Goal: Complete application form

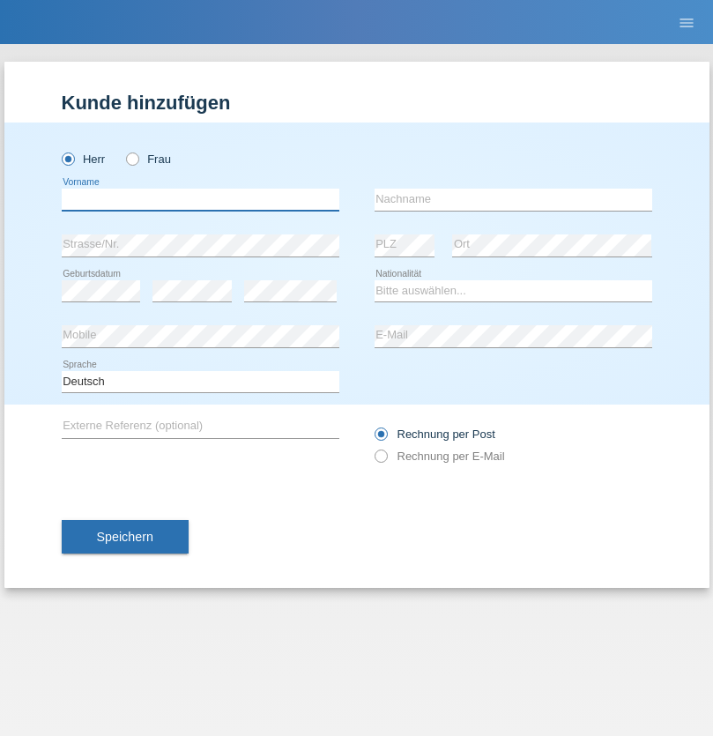
click at [200, 199] on input "text" at bounding box center [201, 200] width 278 height 22
type input "Yerlyn"
click at [513, 199] on input "text" at bounding box center [513, 200] width 278 height 22
type input "[PERSON_NAME]"
select select "CH"
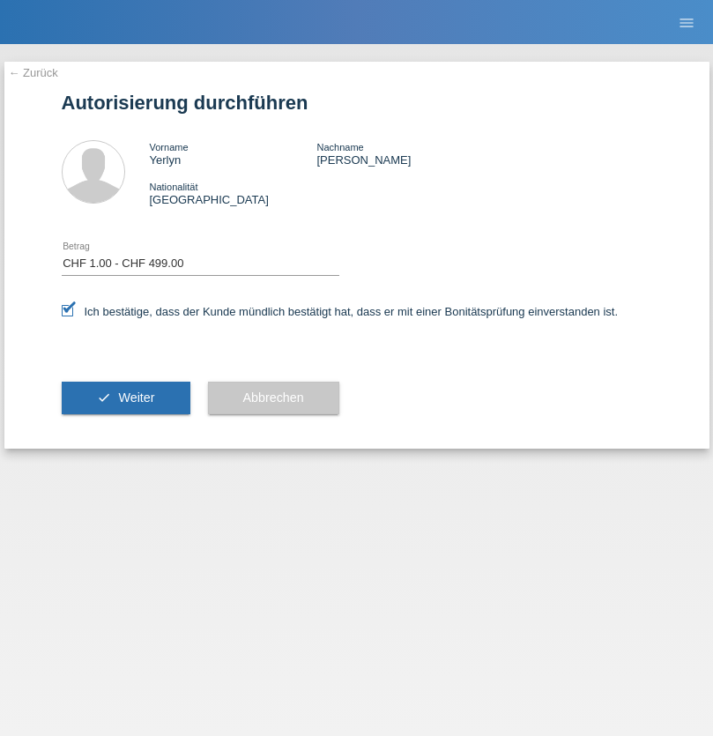
select select "1"
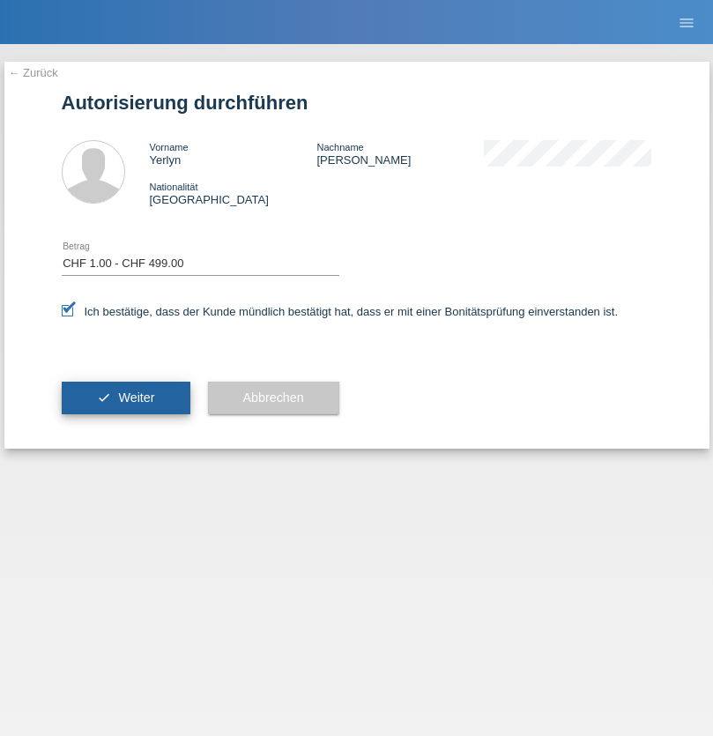
click at [125, 397] on span "Weiter" at bounding box center [136, 397] width 36 height 14
